Goal: Transaction & Acquisition: Obtain resource

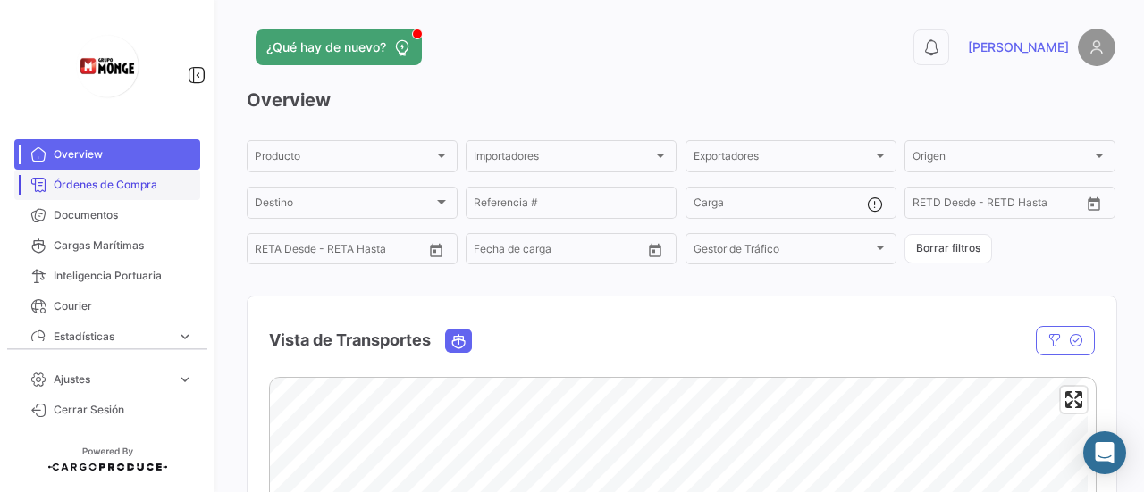
click at [115, 189] on span "Órdenes de Compra" at bounding box center [123, 185] width 139 height 16
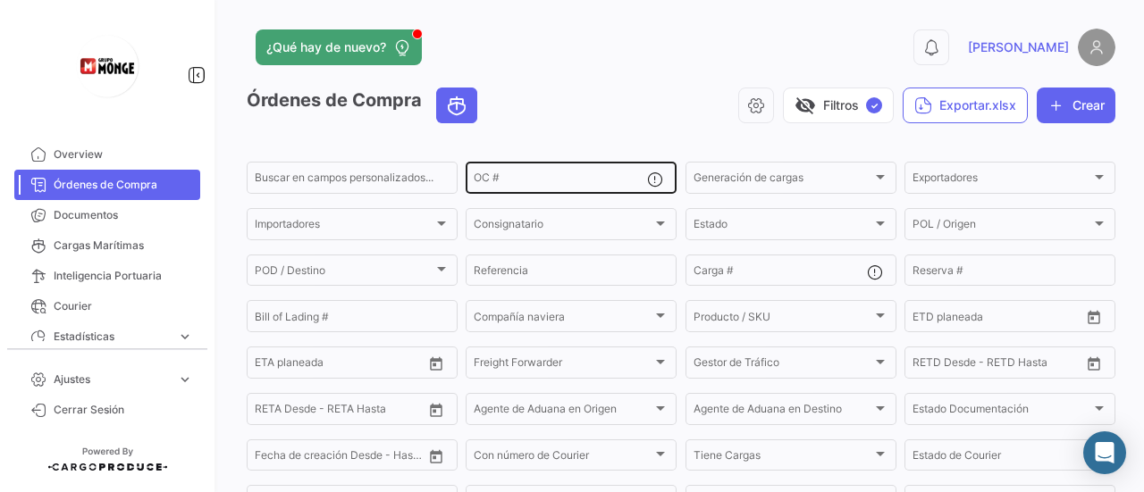
click at [509, 174] on input "OC #" at bounding box center [560, 180] width 173 height 13
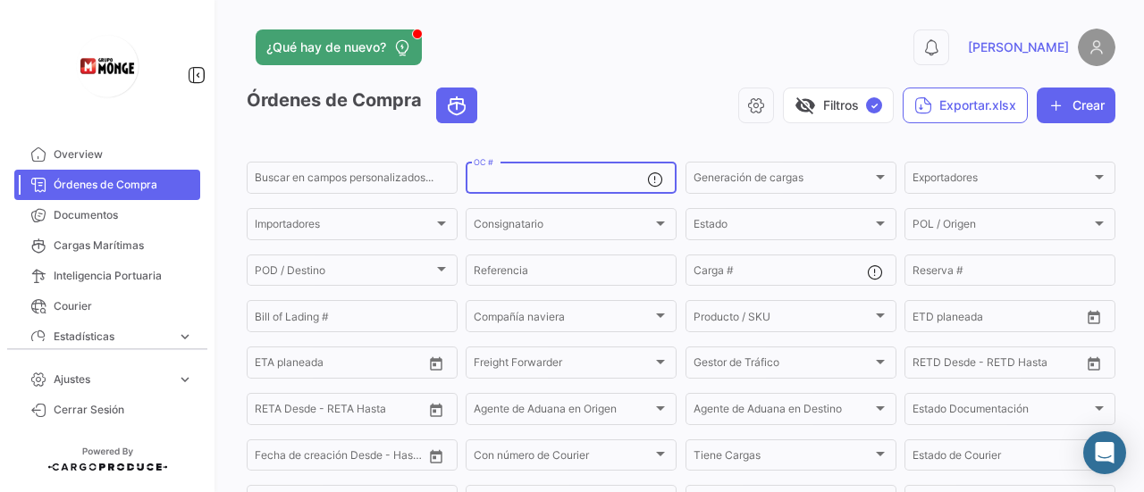
paste input "5000927697"
click at [556, 181] on input "5000927697" at bounding box center [560, 180] width 173 height 13
type input "5000927697"
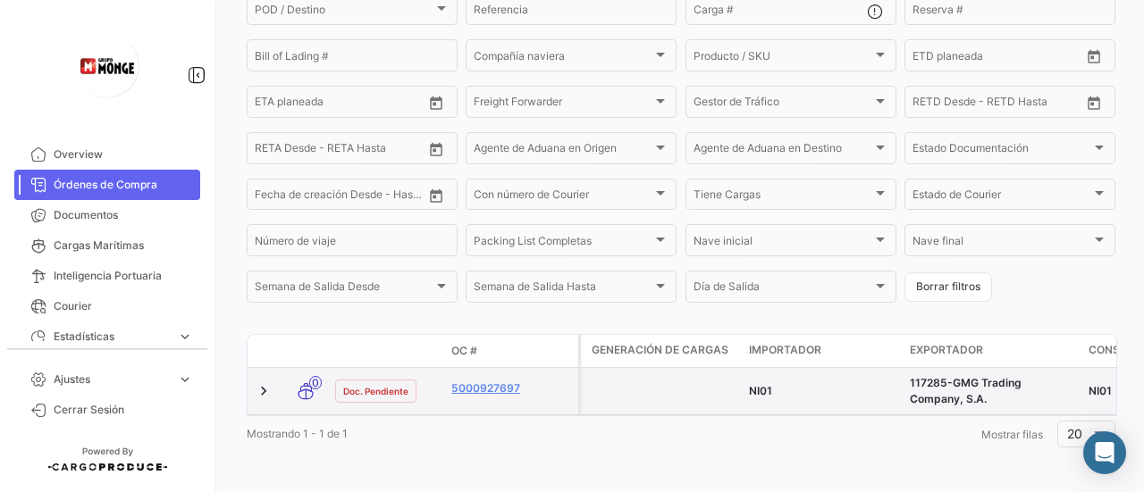
scroll to position [281, 0]
click at [472, 378] on link "5000927697" at bounding box center [511, 386] width 120 height 16
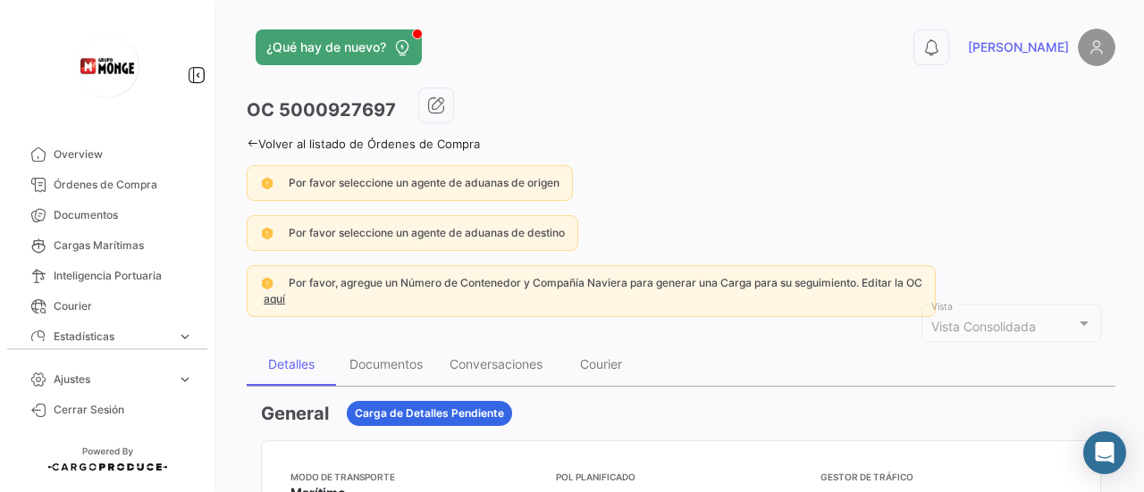
scroll to position [179, 0]
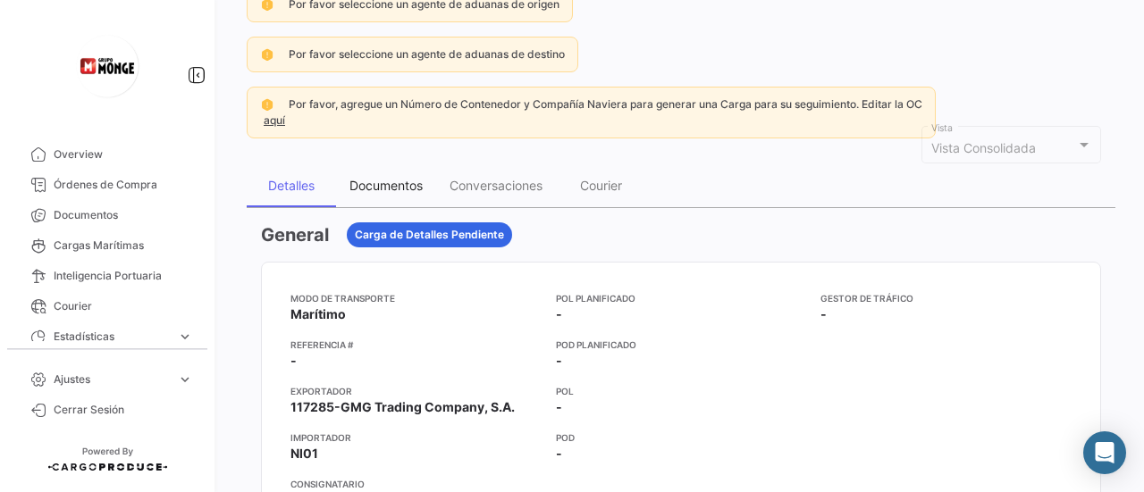
click at [399, 187] on div "Documentos" at bounding box center [385, 185] width 73 height 15
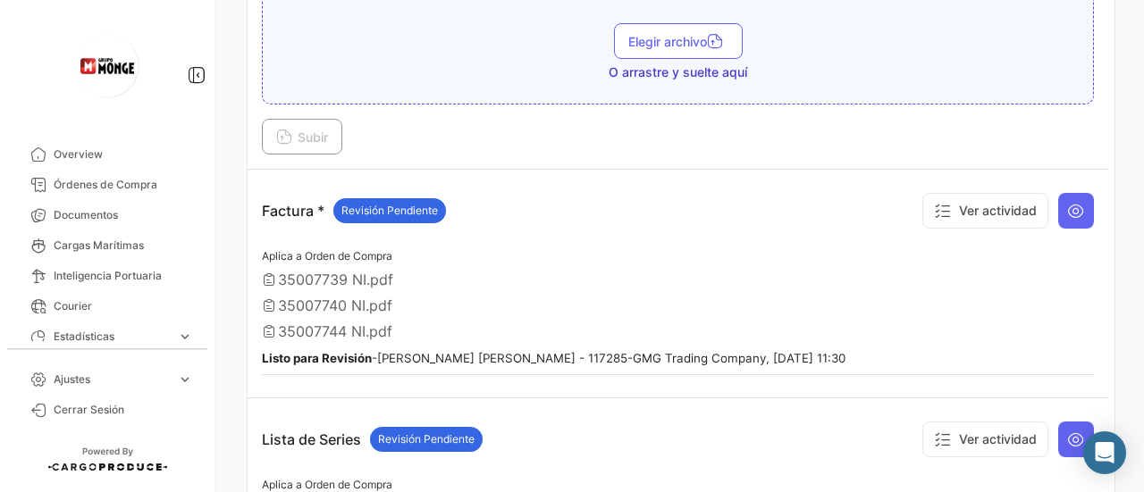
scroll to position [1340, 0]
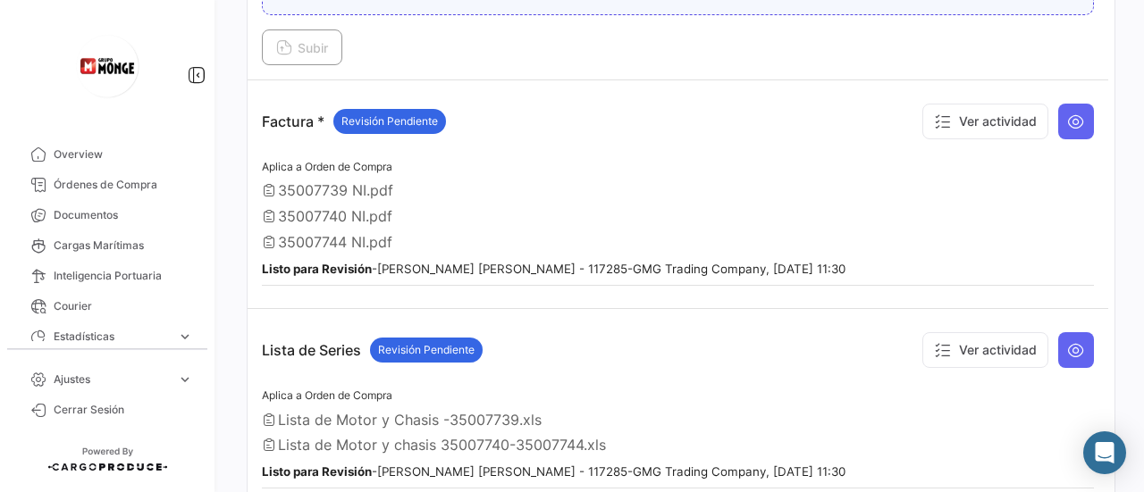
drag, startPoint x: 334, startPoint y: 181, endPoint x: 340, endPoint y: 193, distance: 12.8
click at [339, 187] on div "Aplica a Orden de Compra 35007739 NI.pdf 35007740 NI.pdf 35007744 NI.pdf Listo …" at bounding box center [678, 221] width 832 height 130
click at [1068, 113] on icon at bounding box center [1076, 122] width 18 height 18
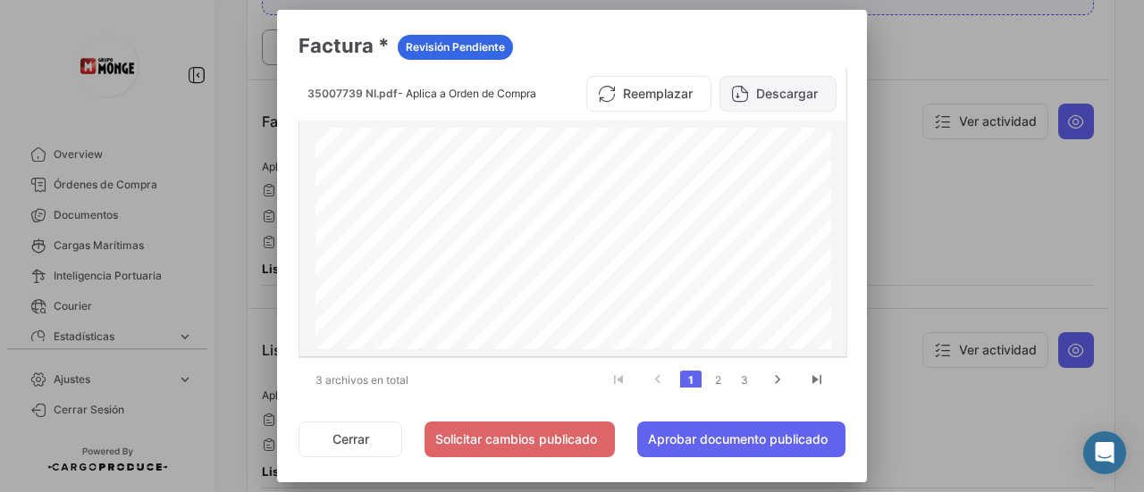
click at [751, 88] on button "Descargar" at bounding box center [777, 94] width 117 height 36
click at [709, 375] on link "2" at bounding box center [717, 381] width 21 height 20
click at [784, 98] on button "Descargar" at bounding box center [777, 94] width 117 height 36
click at [743, 377] on link "3" at bounding box center [744, 381] width 21 height 20
click at [779, 97] on button "Descargar" at bounding box center [777, 94] width 117 height 36
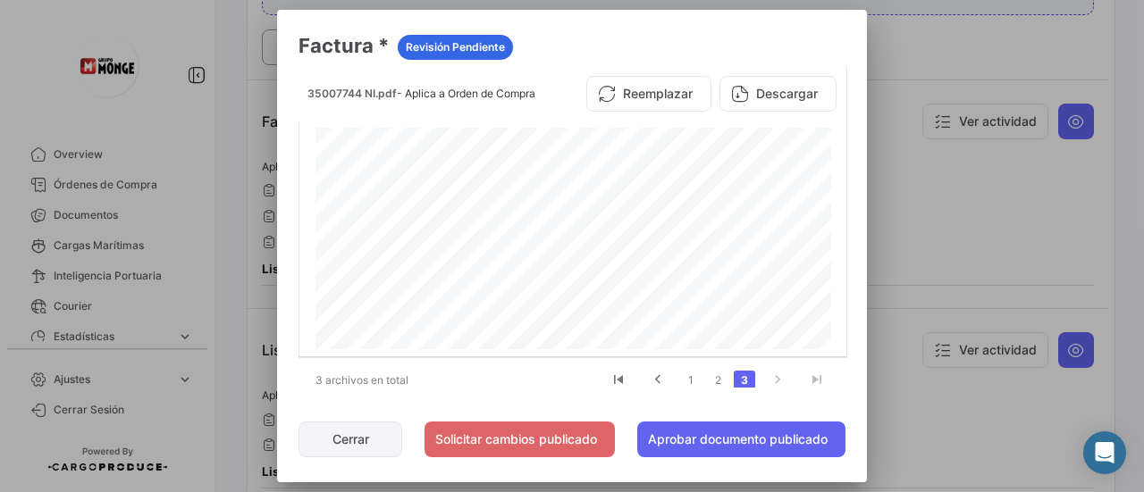
click at [367, 431] on button "Cerrar" at bounding box center [350, 440] width 104 height 36
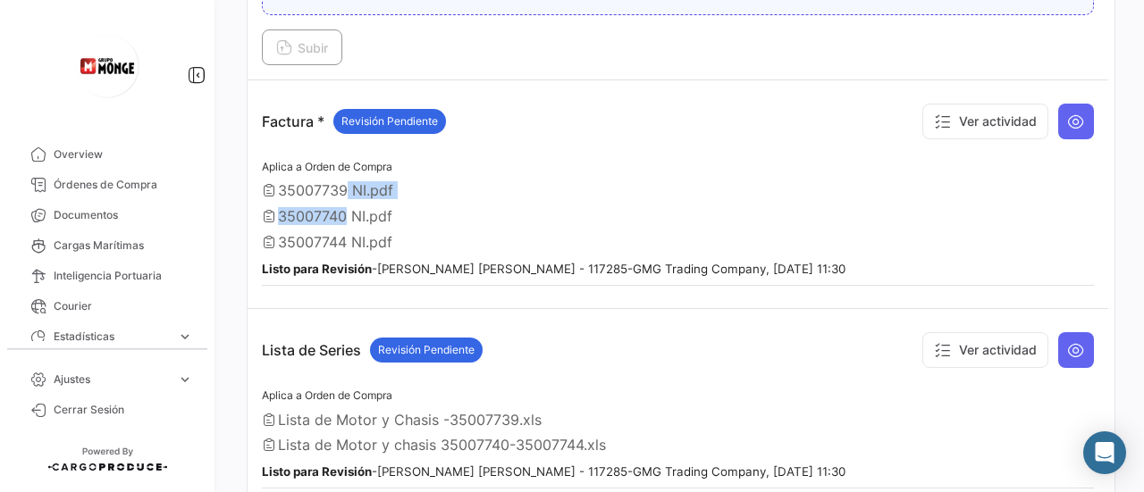
click at [568, 181] on div "35007739 NI.pdf" at bounding box center [678, 190] width 832 height 18
